Goal: Task Accomplishment & Management: Manage account settings

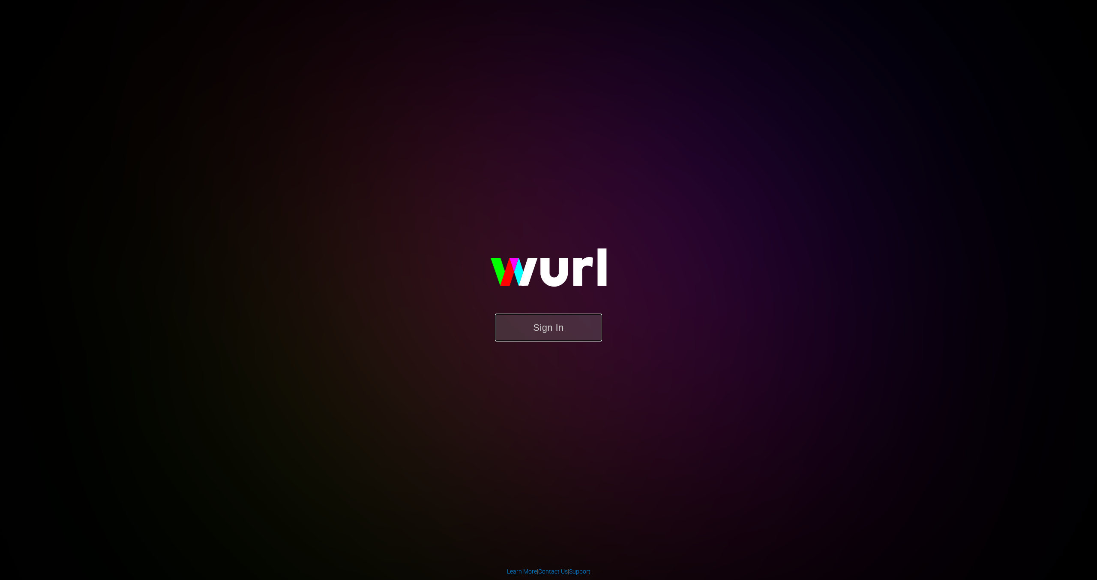
click at [562, 324] on button "Sign In" at bounding box center [548, 327] width 107 height 28
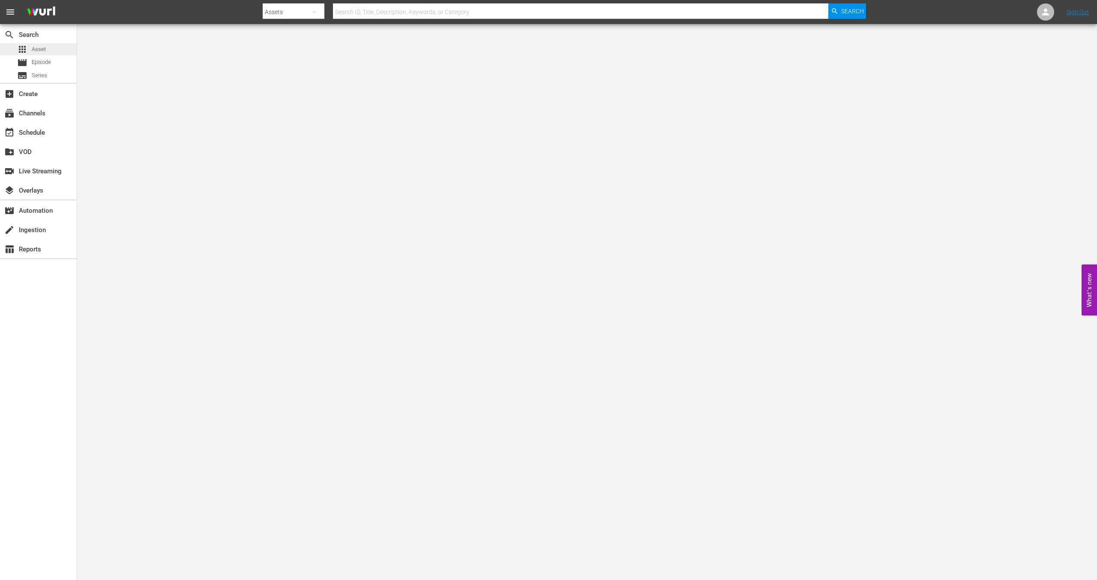
click at [35, 48] on span "Asset" at bounding box center [39, 49] width 14 height 9
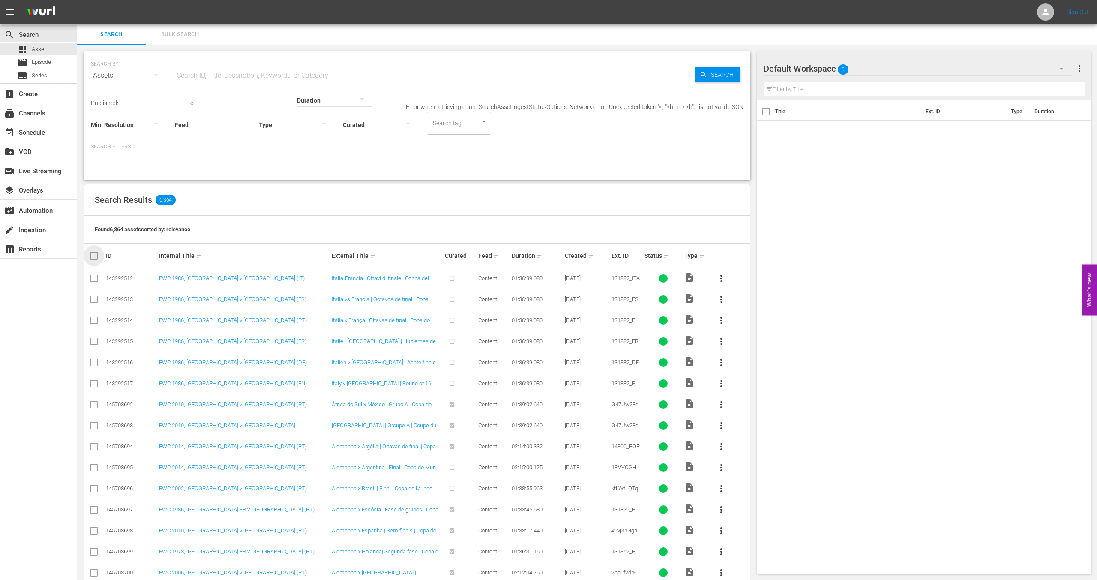
click at [92, 256] on input "checkbox" at bounding box center [97, 255] width 17 height 10
checkbox input "true"
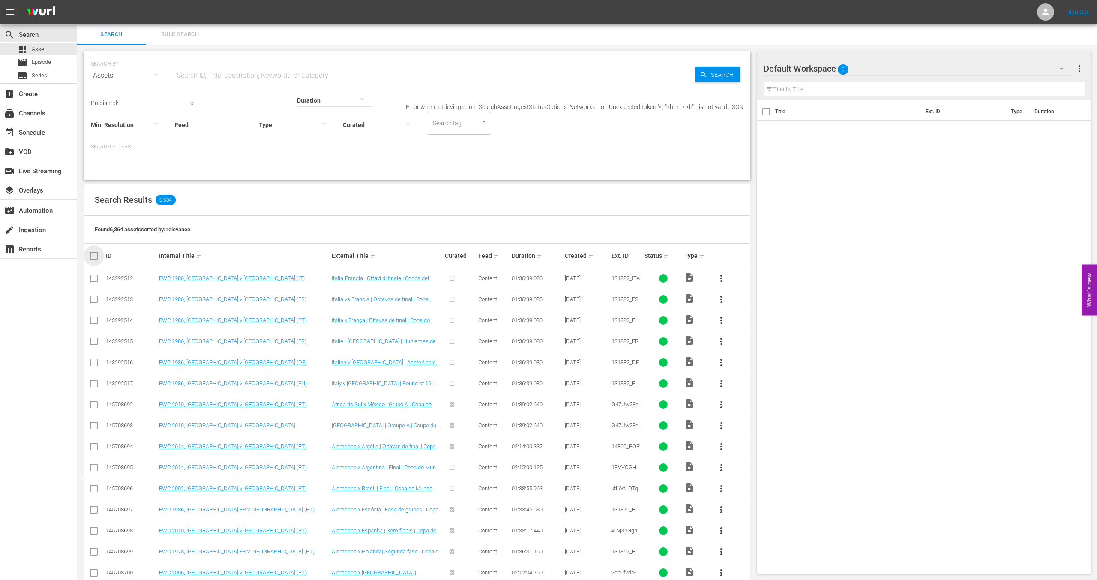
checkbox input "true"
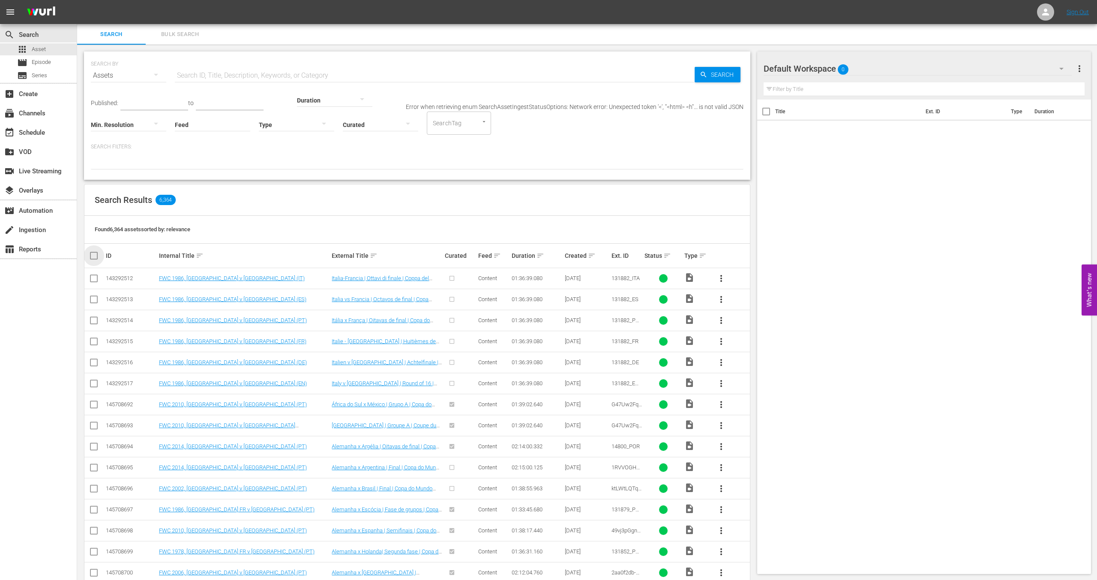
checkbox input "true"
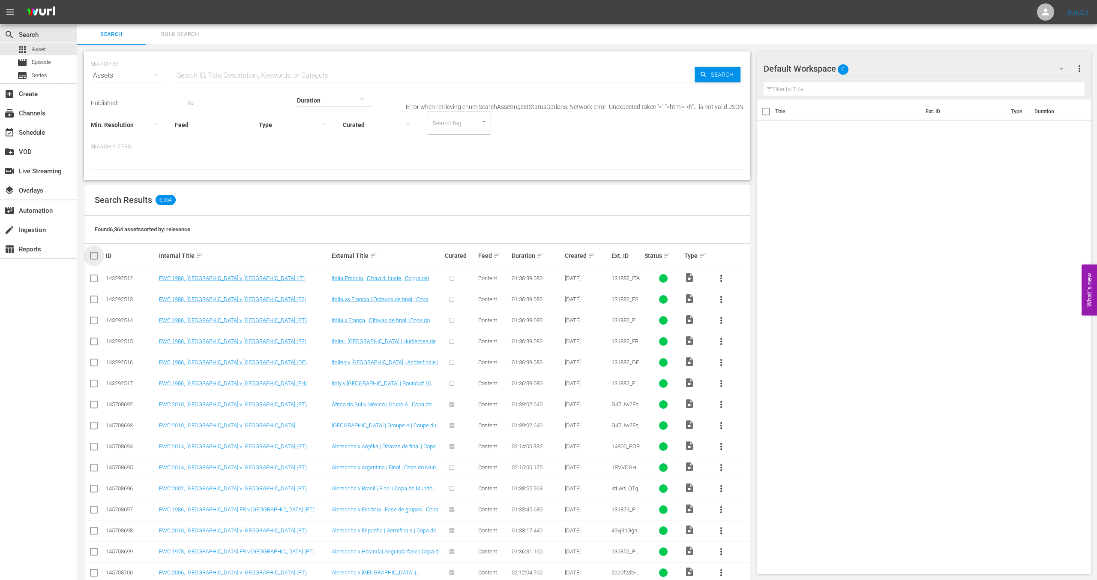
checkbox input "true"
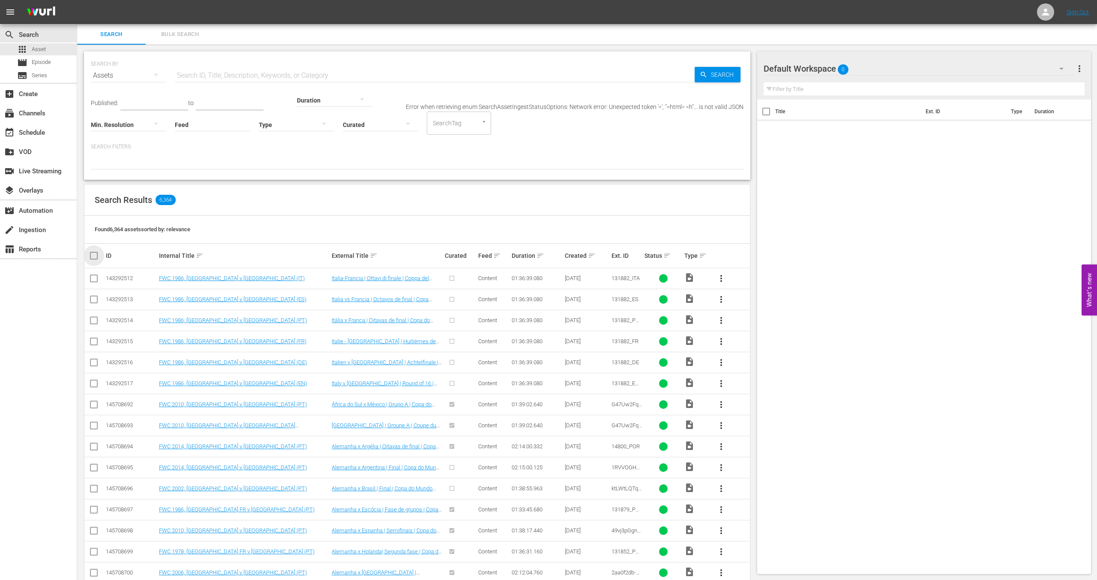
checkbox input "true"
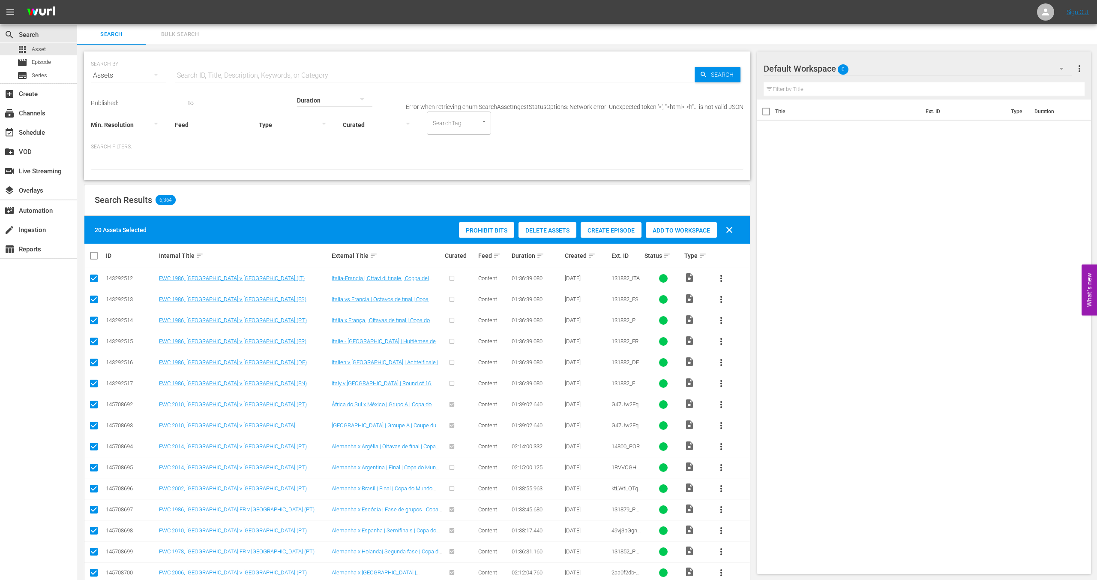
click at [212, 192] on div "Search Results 6,364" at bounding box center [417, 199] width 666 height 31
click at [97, 256] on input "checkbox" at bounding box center [97, 255] width 17 height 10
checkbox input "true"
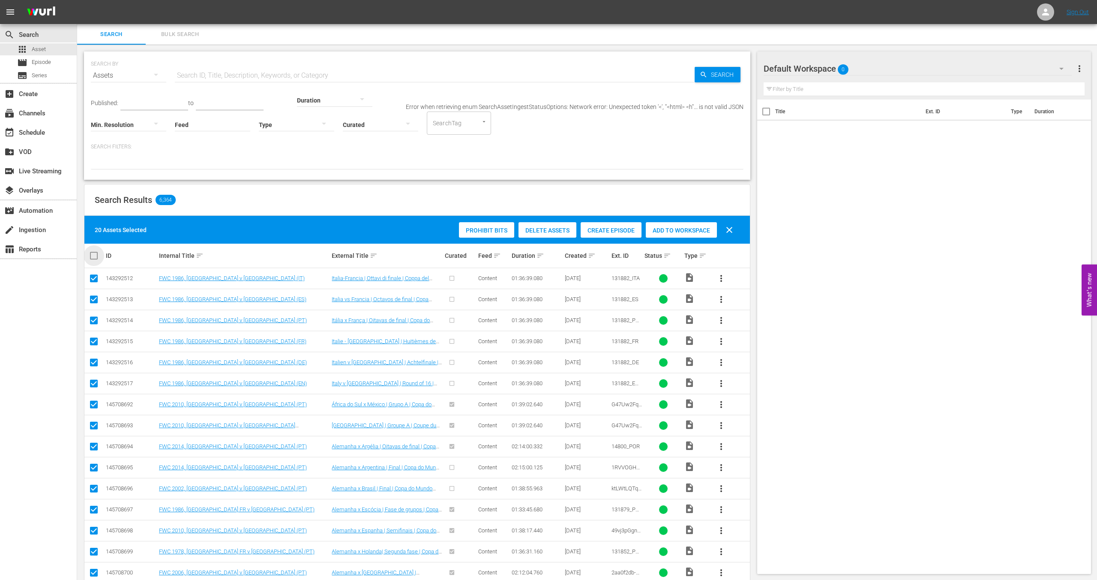
checkbox input "true"
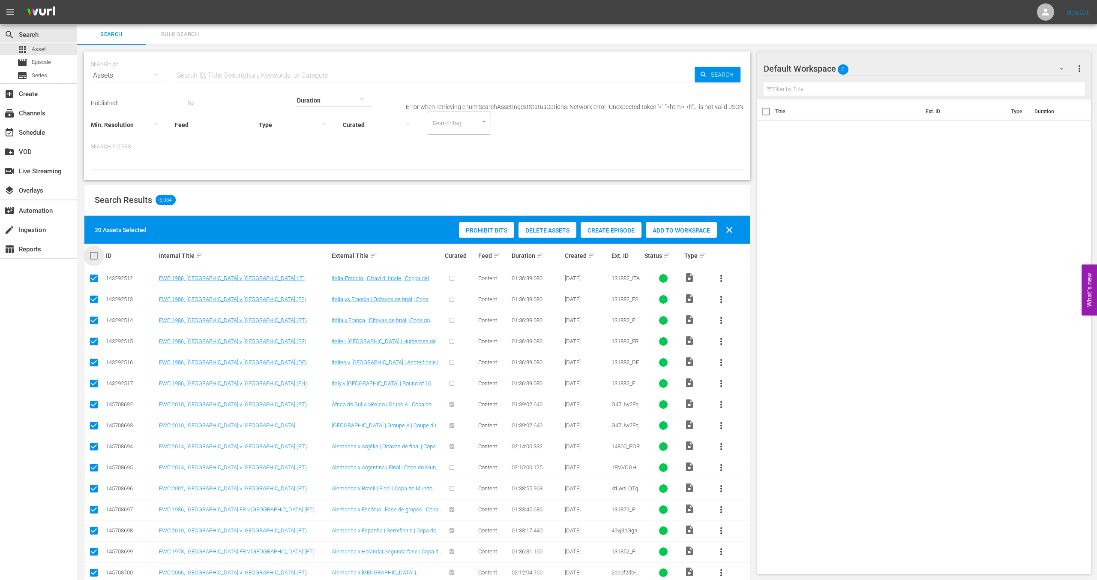
checkbox input "true"
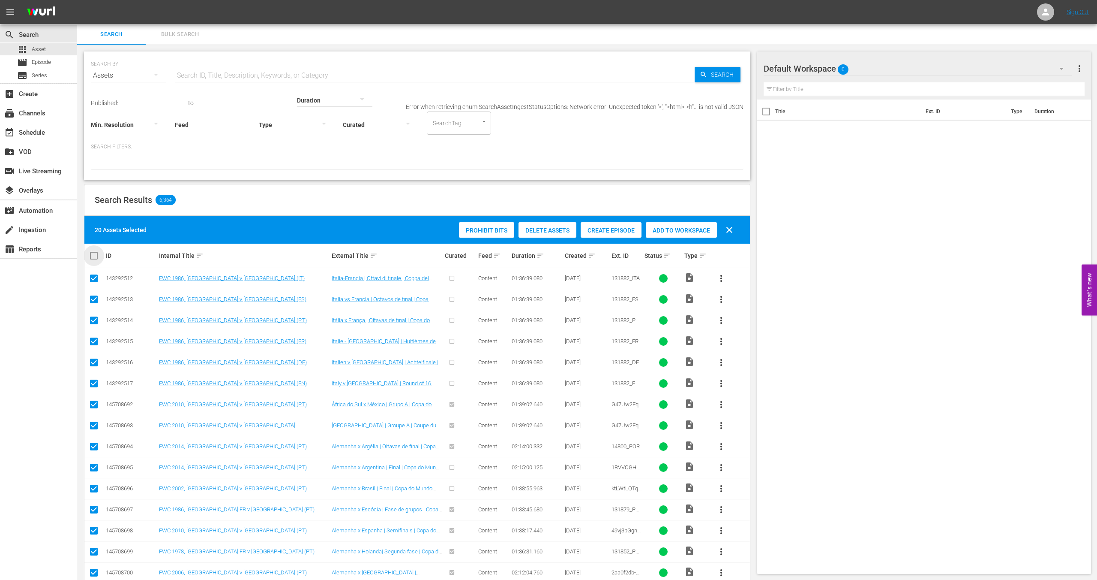
checkbox input "true"
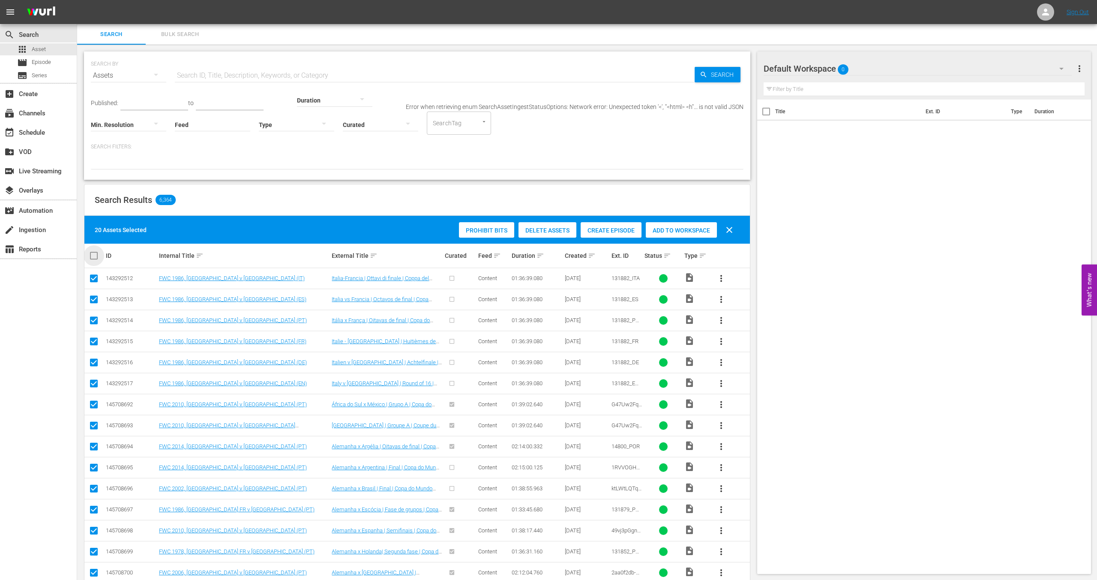
checkbox input "true"
click at [97, 256] on input "checkbox" at bounding box center [97, 255] width 17 height 10
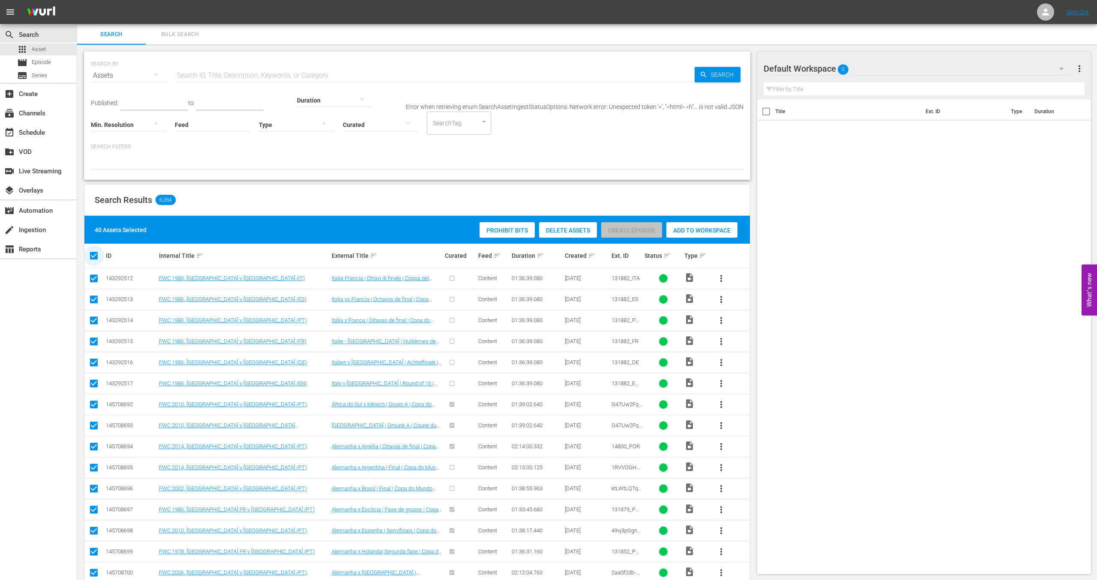
checkbox input "false"
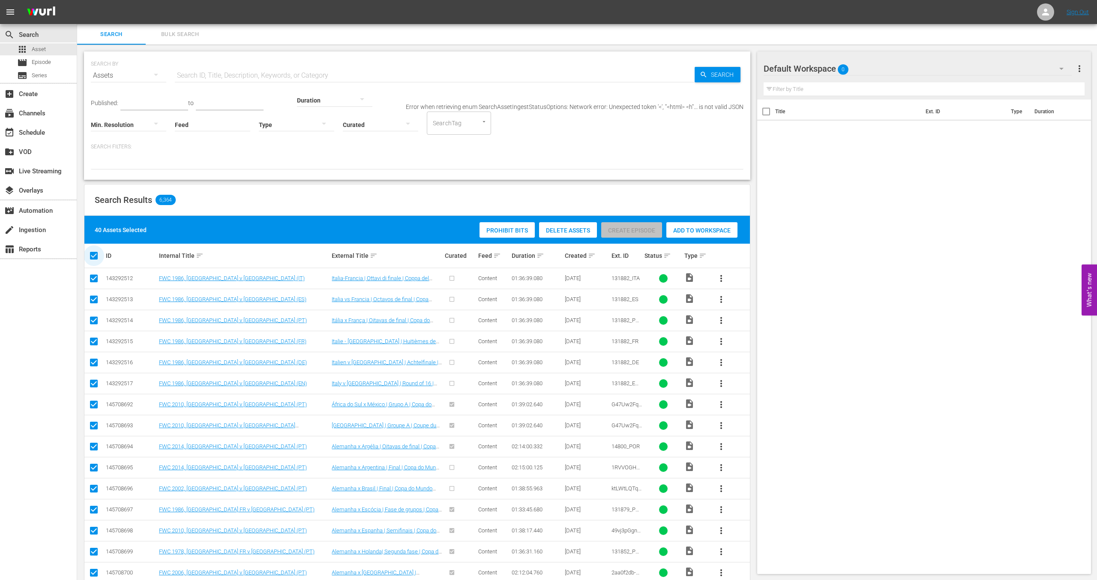
checkbox input "false"
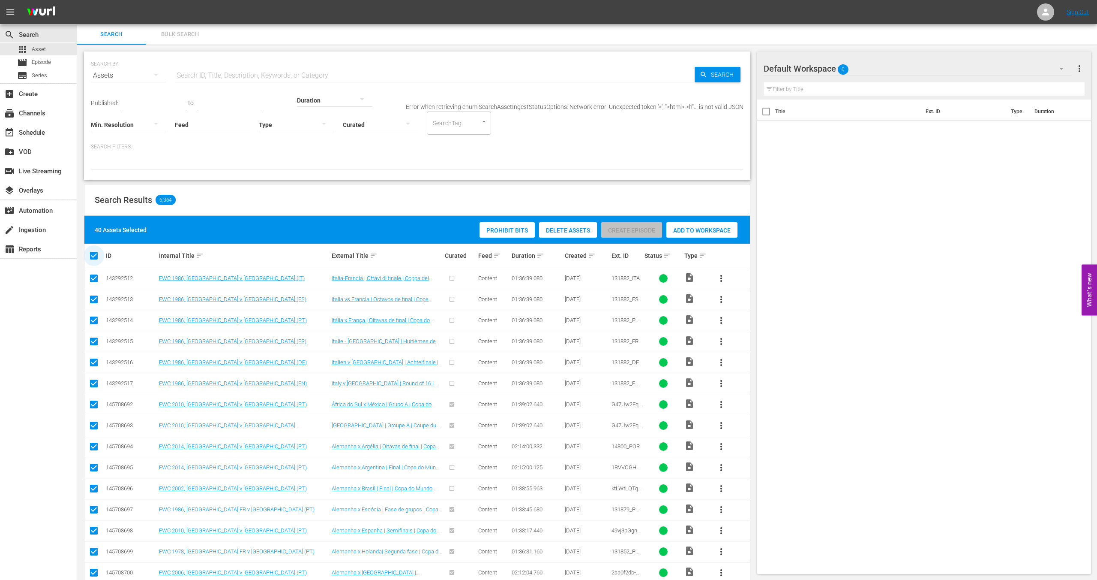
checkbox input "false"
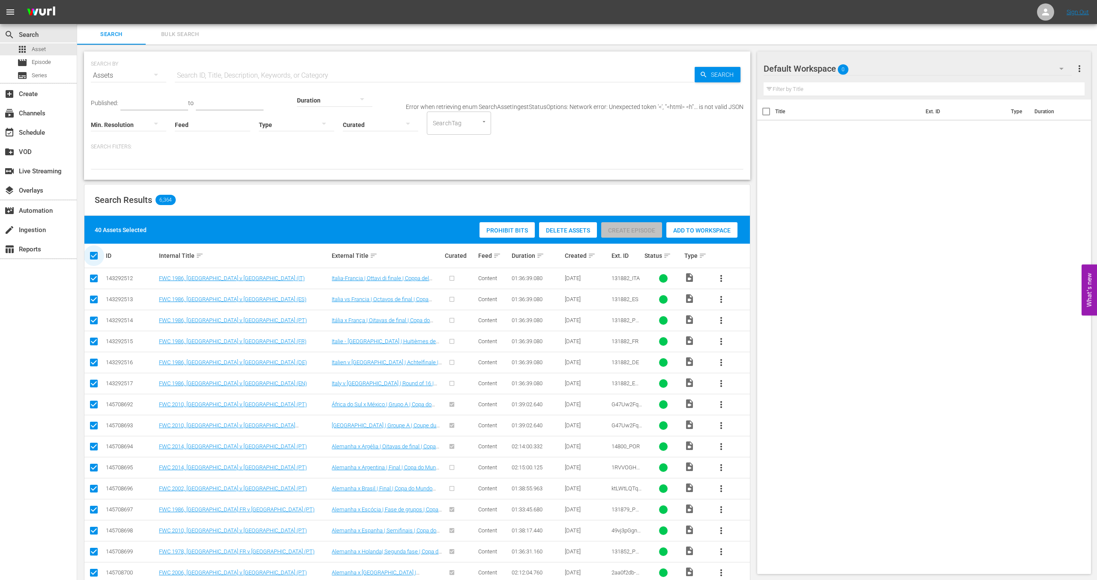
checkbox input "false"
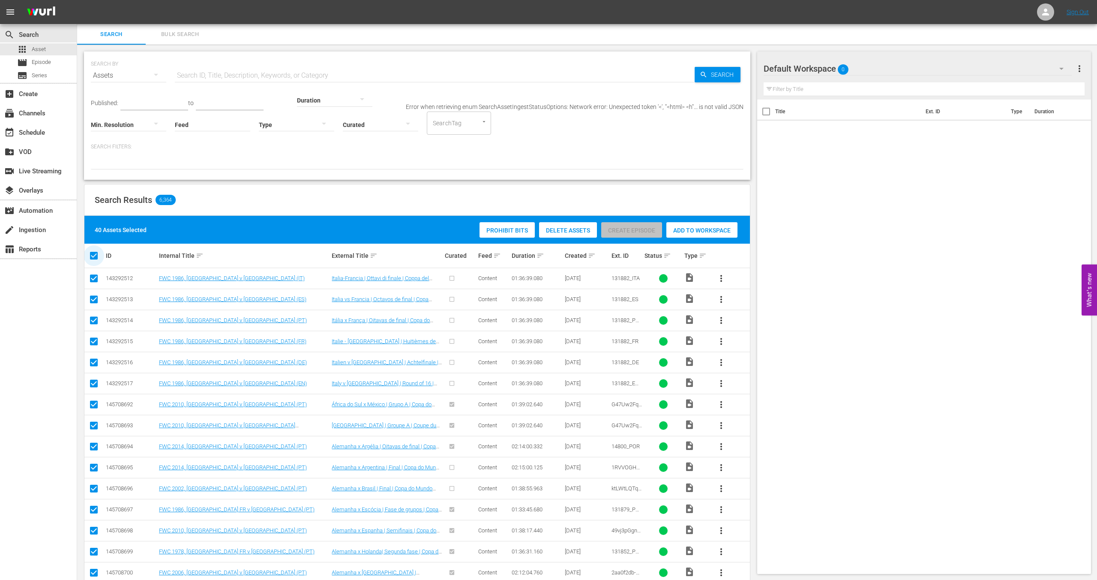
checkbox input "false"
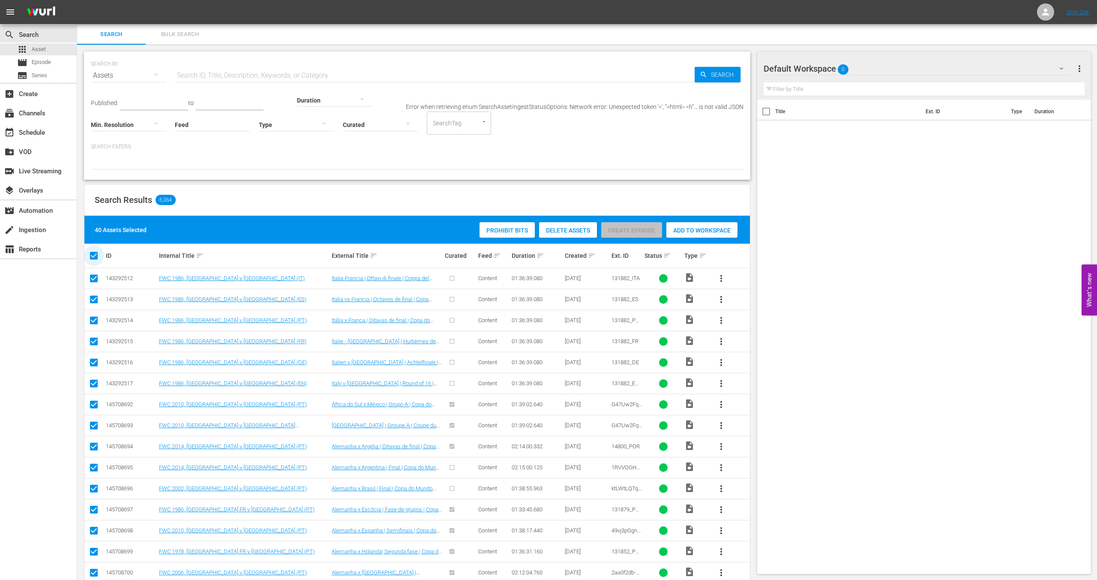
checkbox input "false"
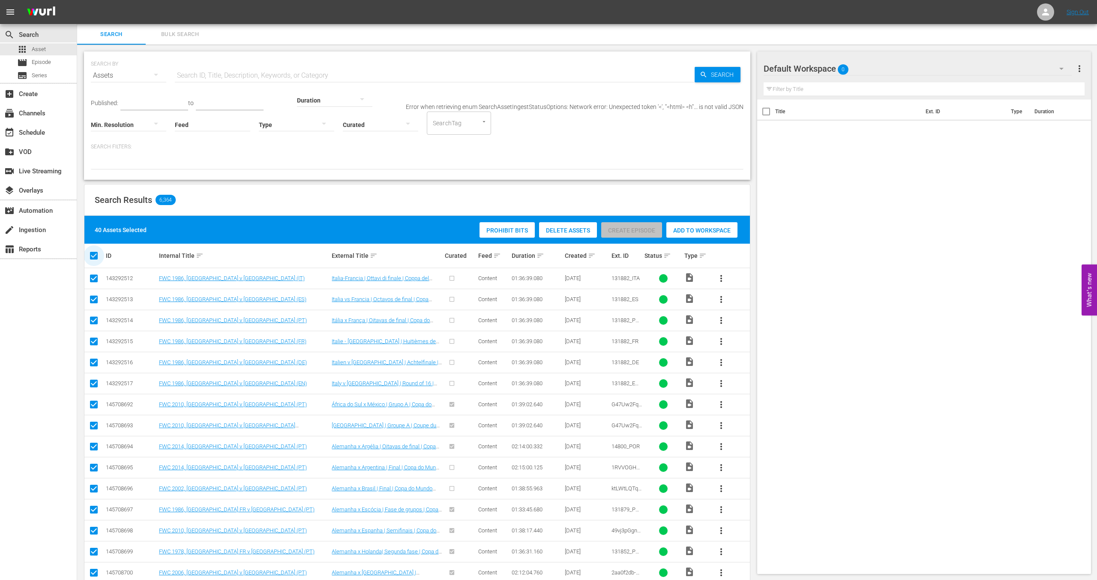
checkbox input "false"
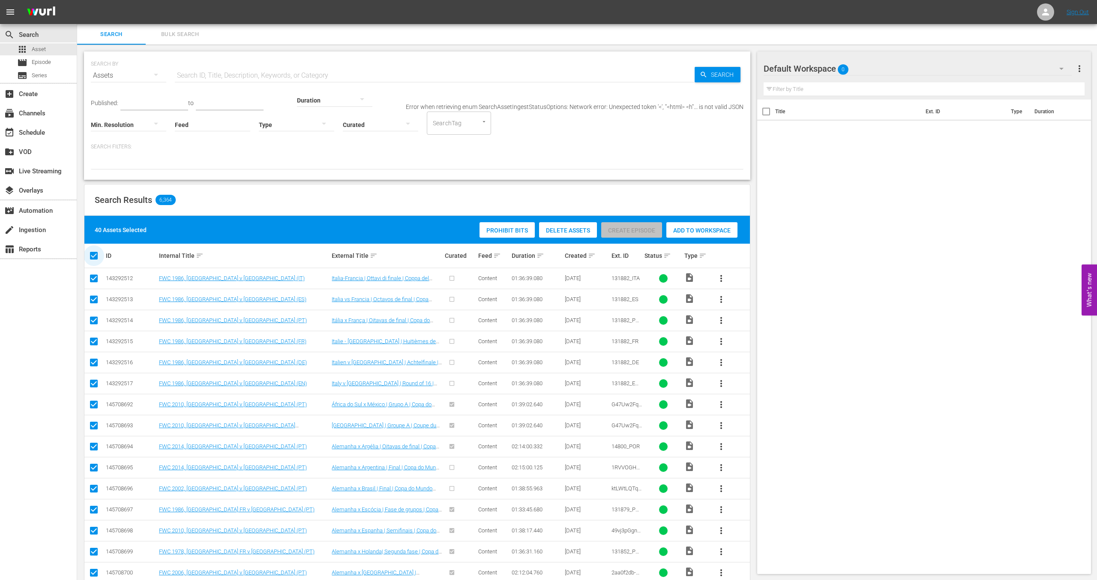
checkbox input "false"
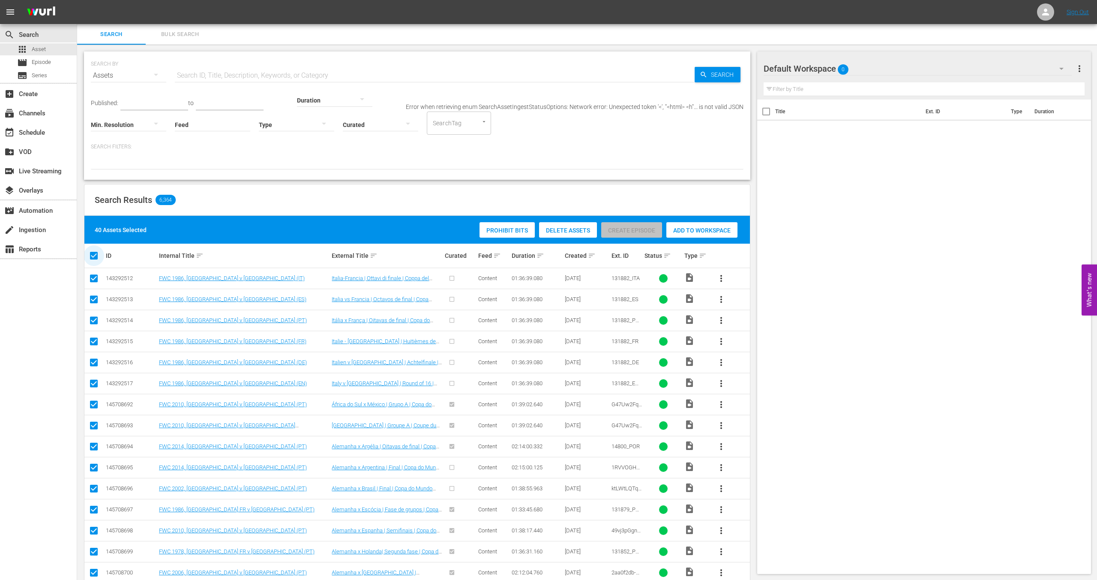
checkbox input "false"
